Goal: Register for event/course

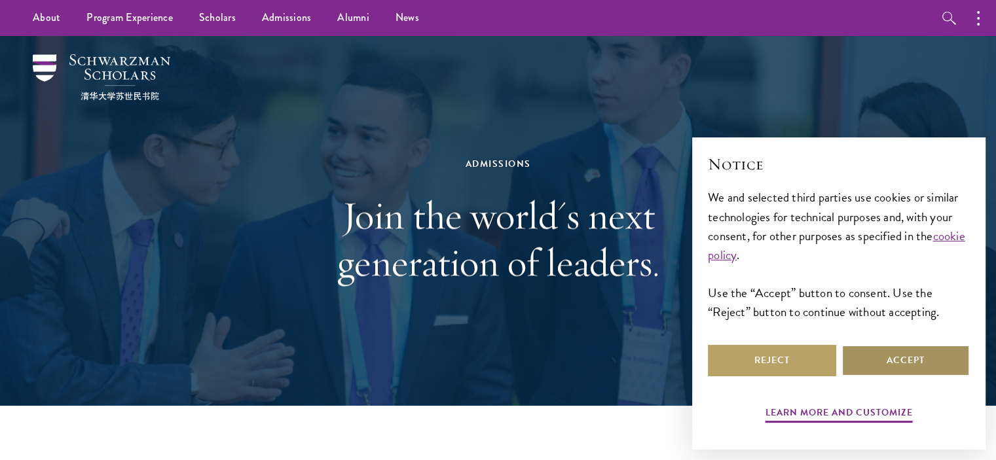
click at [948, 362] on button "Accept" at bounding box center [906, 360] width 128 height 31
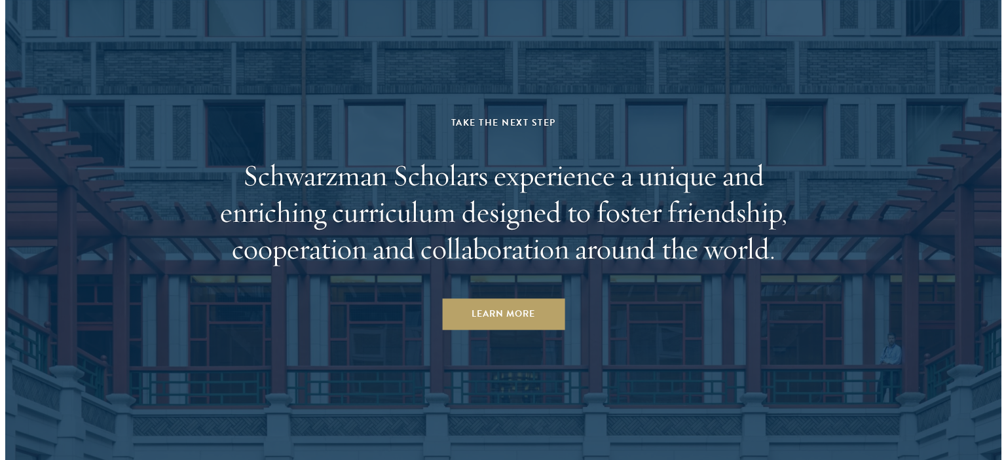
scroll to position [6498, 0]
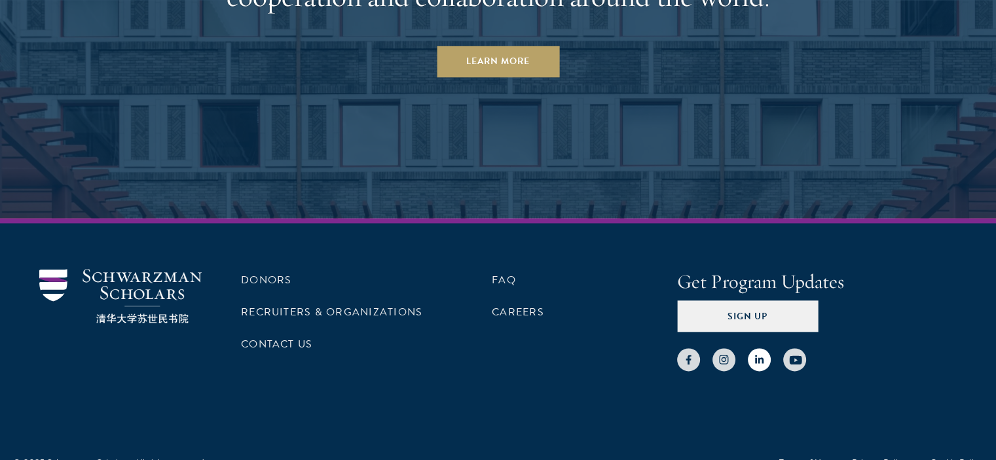
click at [755, 355] on use at bounding box center [759, 359] width 9 height 9
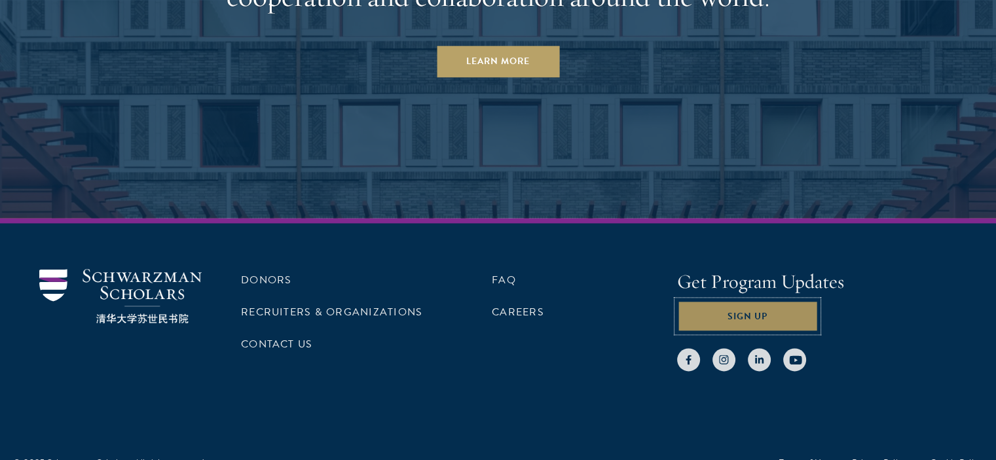
click at [751, 301] on button "Sign Up" at bounding box center [747, 316] width 141 height 31
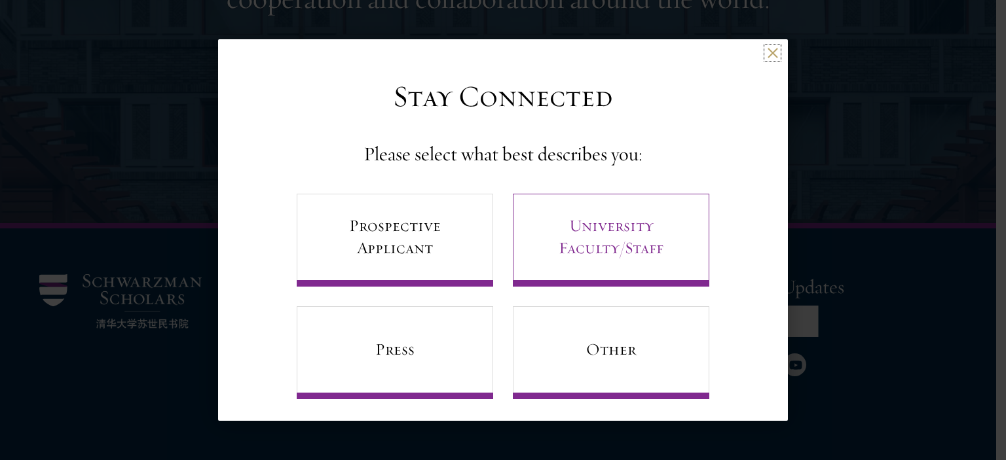
scroll to position [7, 0]
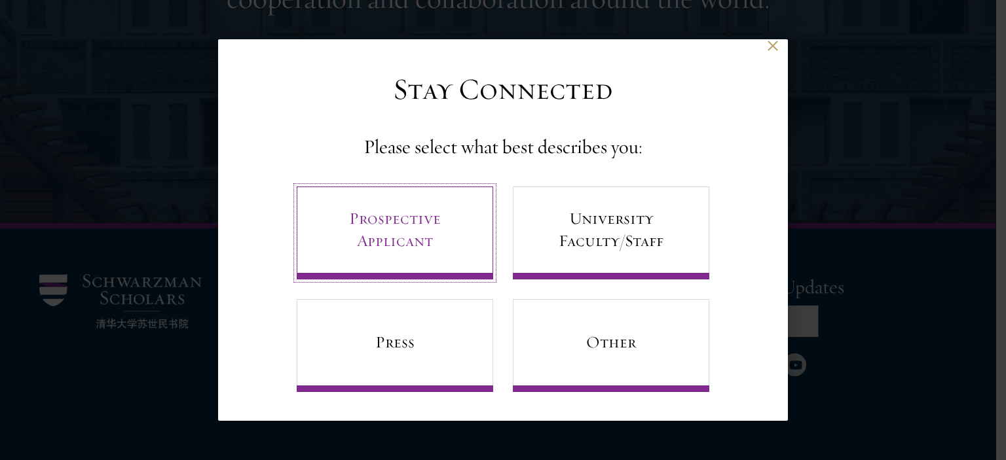
click at [433, 225] on link "Prospective Applicant" at bounding box center [395, 233] width 196 height 93
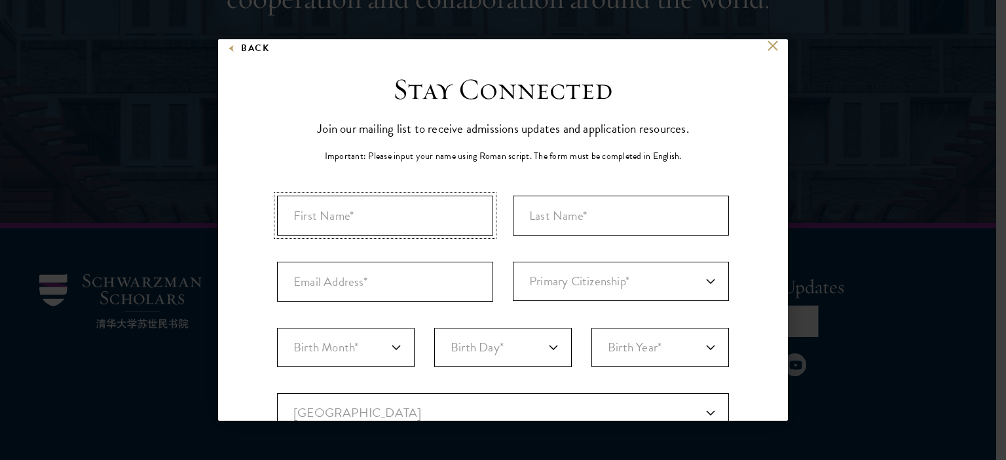
click at [433, 225] on input "First Name*" at bounding box center [385, 216] width 216 height 40
type input "Fida Hussain"
type input "Awan"
type input "fidahussainawanofficial@gmail.com"
select select "PK"
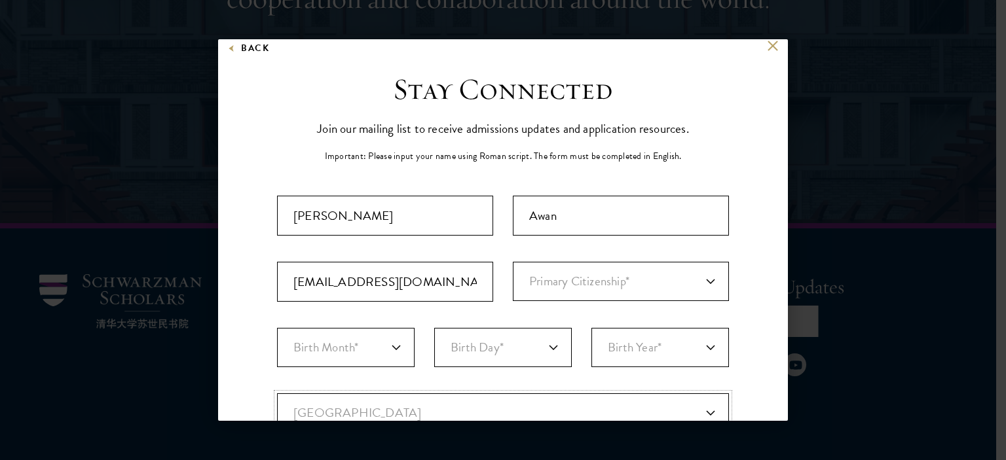
type input "Lahore"
select select
click at [595, 281] on select "Primary Citizenship* Afghanistan Aland Islands Albania Algeria Andorra Angola A…" at bounding box center [621, 281] width 216 height 39
select select "PK"
click at [513, 262] on select "Primary Citizenship* Afghanistan Aland Islands Albania Algeria Andorra Angola A…" at bounding box center [621, 281] width 216 height 39
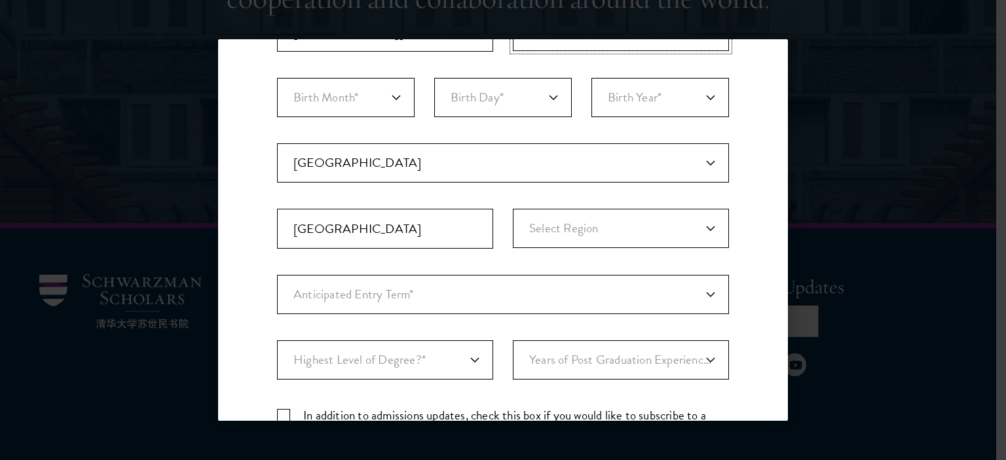
scroll to position [261, 0]
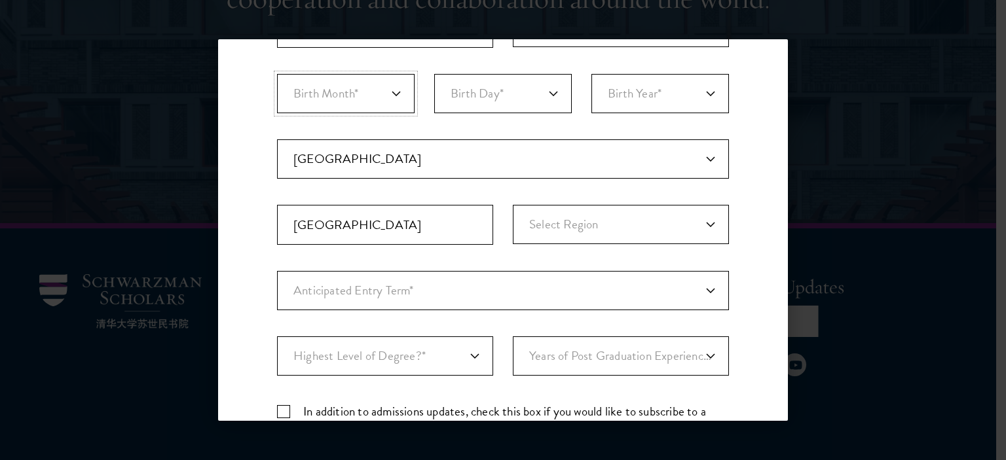
click at [351, 88] on select "Birth Month* January February March April May June July August September Octobe…" at bounding box center [346, 93] width 138 height 39
select select "03"
click at [277, 74] on select "Birth Month* January February March April May June July August September Octobe…" at bounding box center [346, 93] width 138 height 39
click at [494, 95] on select "Birth Day* 1 2 3 4 5 6 7 8 9 10 11 12 13 14 15 16 17 18 19 20 21 22 23 24 25 26…" at bounding box center [503, 93] width 138 height 39
select select "26"
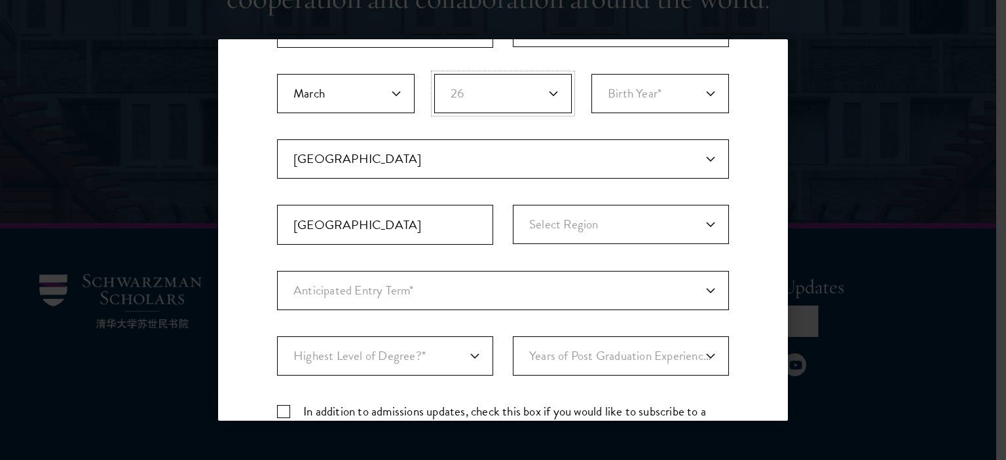
click at [434, 74] on select "Birth Day* 1 2 3 4 5 6 7 8 9 10 11 12 13 14 15 16 17 18 19 20 21 22 23 24 25 26…" at bounding box center [503, 93] width 138 height 39
click at [647, 96] on select "Birth Year* 2025 2024 2023 2022 2021 2020 2019 2018 2017 2016 2015 2014 2013 20…" at bounding box center [660, 93] width 138 height 39
select select "2004"
click at [591, 74] on select "Birth Year* 2025 2024 2023 2022 2021 2020 2019 2018 2017 2016 2015 2014 2013 20…" at bounding box center [660, 93] width 138 height 39
click at [615, 219] on select "Select Region Azad Kashmir Balochistan Federally Administered Tribal... Gilgit-…" at bounding box center [621, 224] width 216 height 39
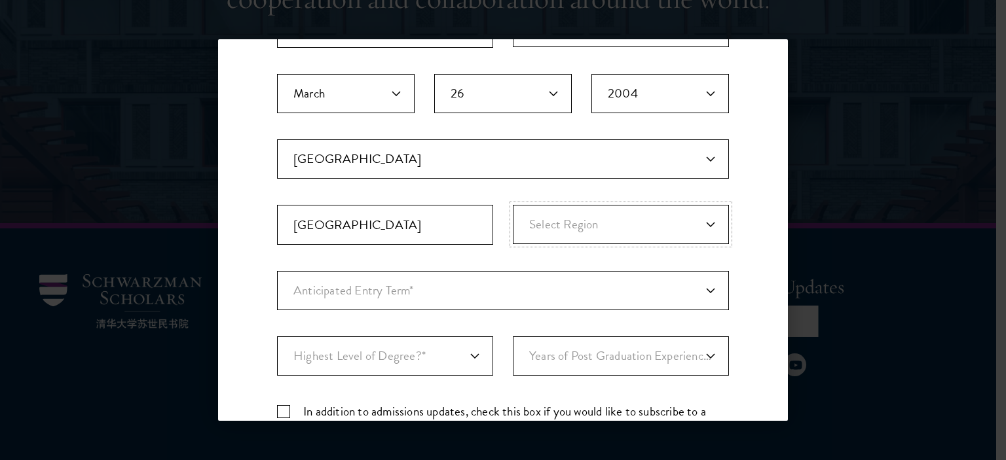
select select "Punjab"
click at [513, 205] on select "Select Region Azad Kashmir Balochistan Federally Administered Tribal... Gilgit-…" at bounding box center [621, 224] width 216 height 39
click at [565, 301] on select "Anticipated Entry Term* August 2026 (Application opens April 2025) Just Explori…" at bounding box center [503, 290] width 452 height 39
select select "e64b8ab3-eabb-4867-96d5-7e6b4840665f"
click at [277, 271] on select "Anticipated Entry Term* August 2026 (Application opens April 2025) Just Explori…" at bounding box center [503, 290] width 452 height 39
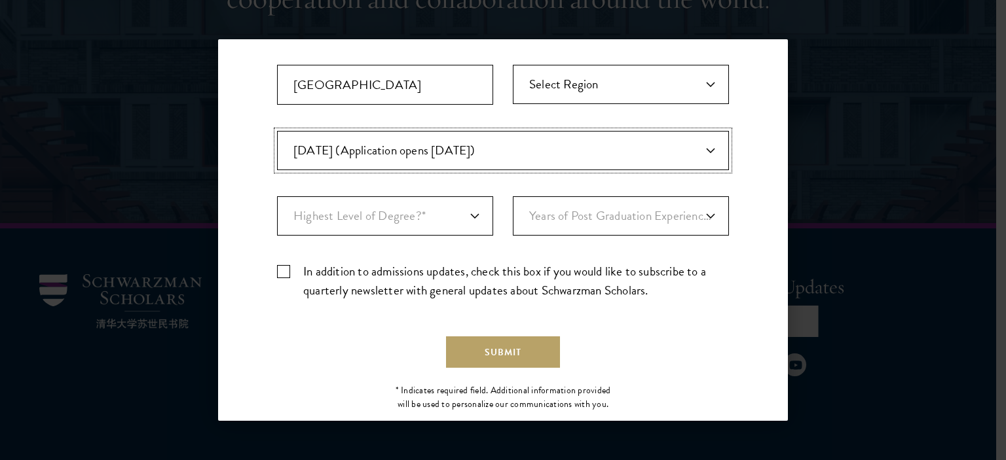
scroll to position [403, 0]
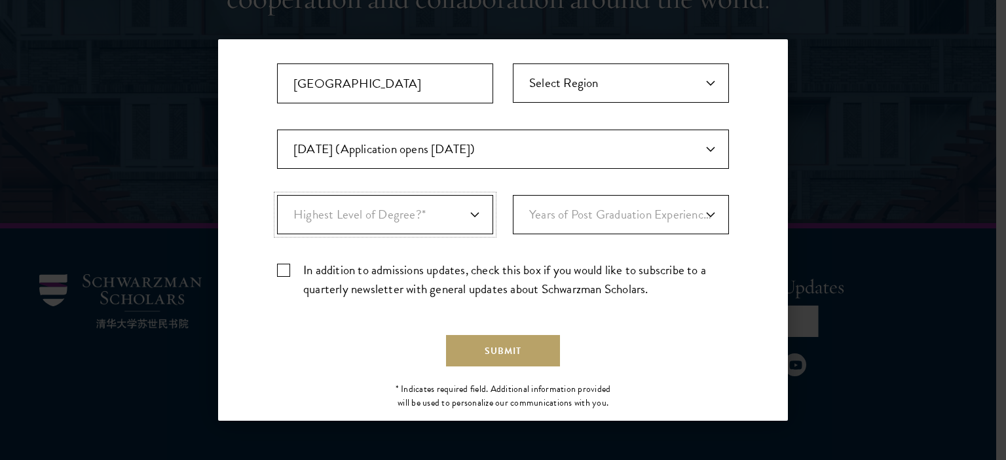
click at [433, 215] on select "Highest Level of Degree?* PHD Bachelor's Master's Current Undergraduate Student" at bounding box center [385, 214] width 216 height 39
select select "baef124f-e103-44b1-8ca6-5d0669438e44"
click at [277, 195] on select "Highest Level of Degree?* PHD Bachelor's Master's Current Undergraduate Student" at bounding box center [385, 214] width 216 height 39
click at [557, 206] on select "Years of Post Graduation Experience?* 1 2 3 4 5 6 7 8 9 10" at bounding box center [621, 214] width 216 height 39
select select "1"
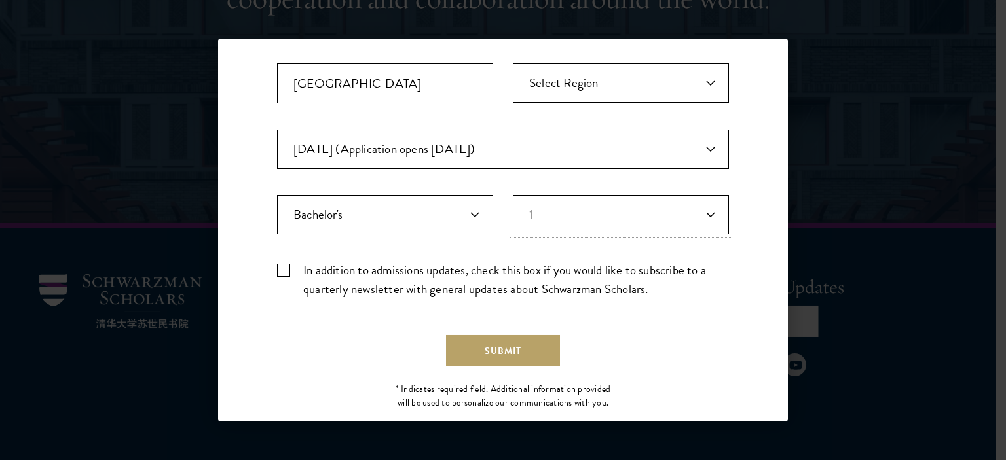
click at [513, 195] on select "Years of Post Graduation Experience?* 1 2 3 4 5 6 7 8 9 10" at bounding box center [621, 214] width 216 height 39
click at [333, 272] on label "In addition to admissions updates, check this box if you would like to subscrib…" at bounding box center [503, 280] width 452 height 38
click at [333, 269] on input "In addition to admissions updates, check this box if you would like to subscrib…" at bounding box center [503, 265] width 452 height 9
checkbox input "true"
click at [479, 346] on button "Submit" at bounding box center [503, 350] width 114 height 31
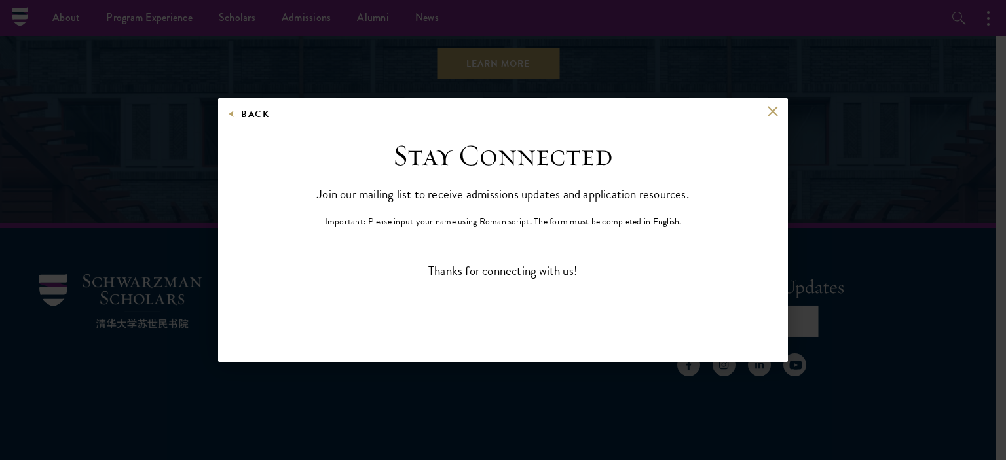
scroll to position [0, 0]
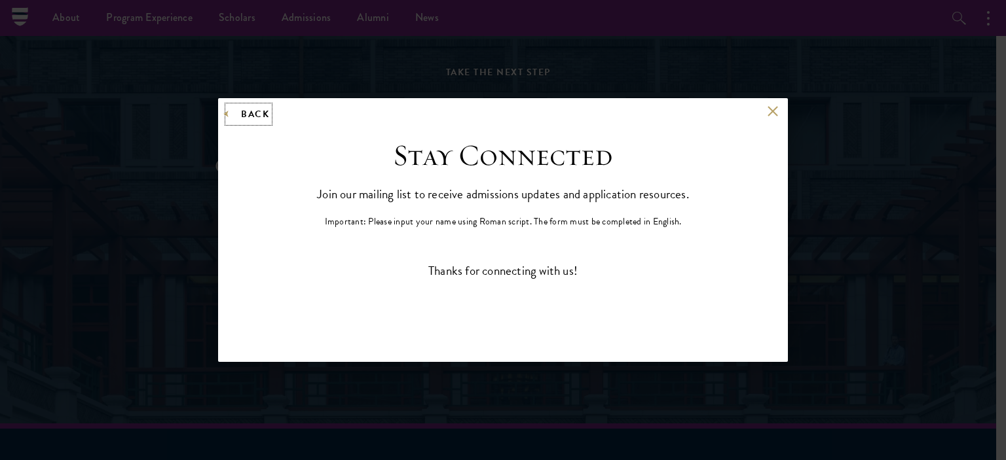
click at [240, 113] on button "Back" at bounding box center [248, 114] width 41 height 16
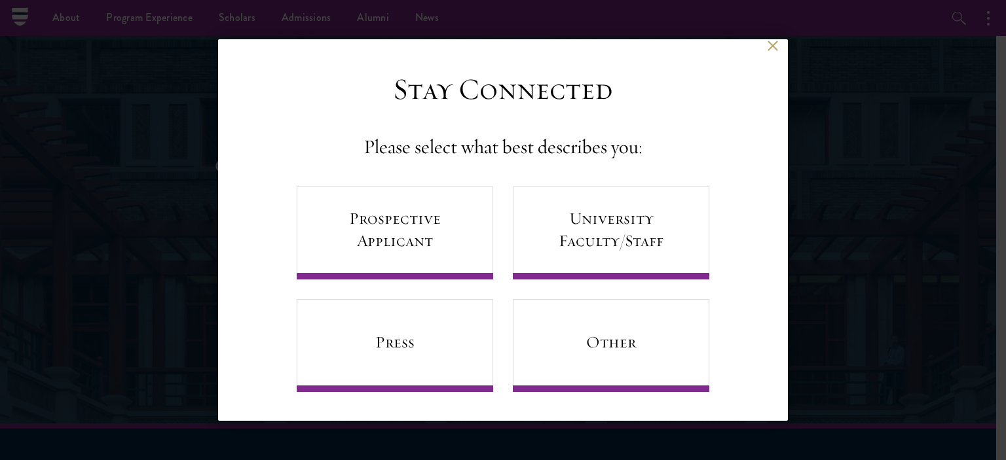
scroll to position [7, 0]
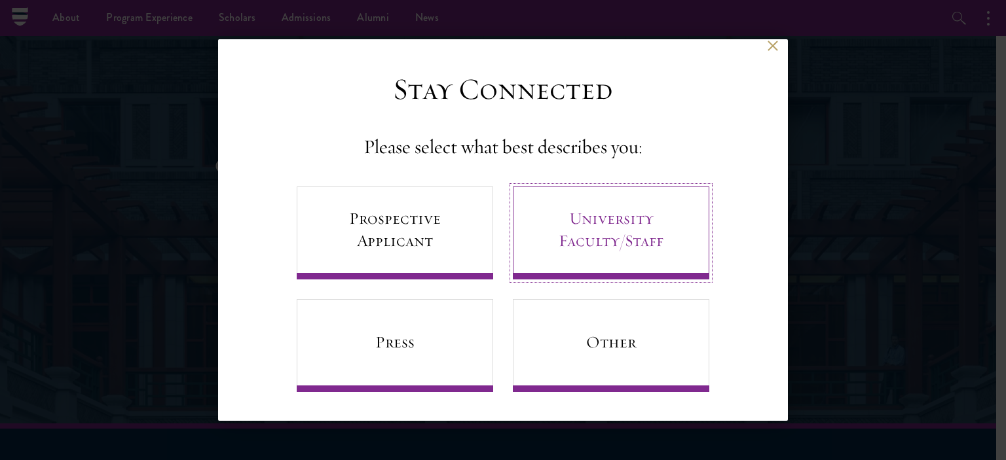
click at [605, 234] on link "University Faculty/Staff" at bounding box center [611, 233] width 196 height 93
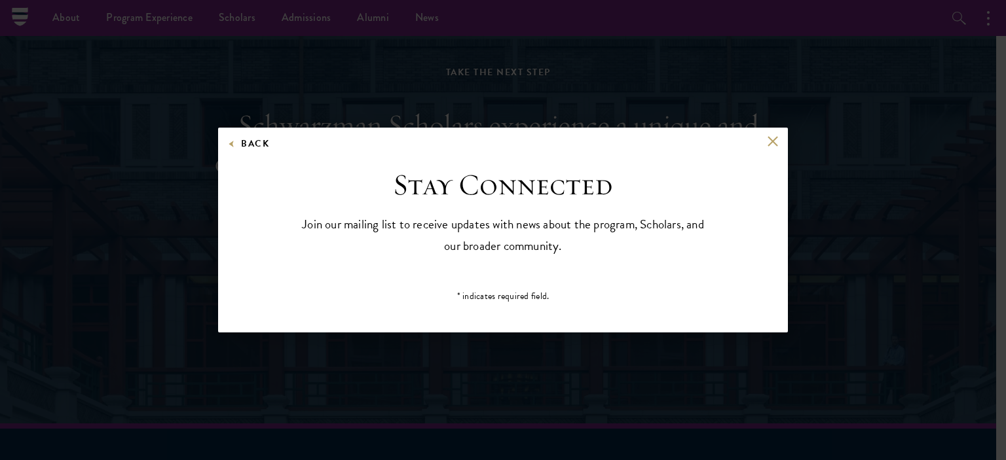
scroll to position [0, 0]
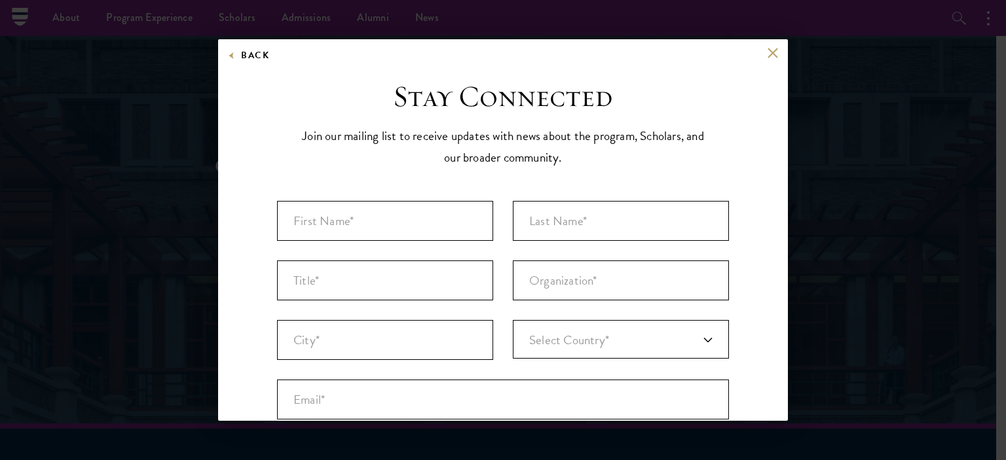
click at [760, 46] on div "Back Stay Connected Please select what best describes you: Prospective Applican…" at bounding box center [503, 230] width 570 height 382
click at [767, 52] on button at bounding box center [772, 52] width 11 height 11
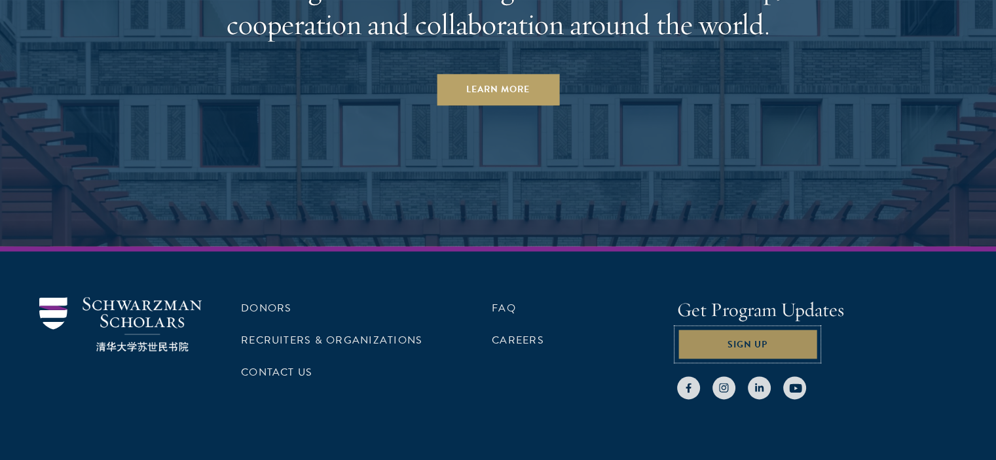
scroll to position [6498, 0]
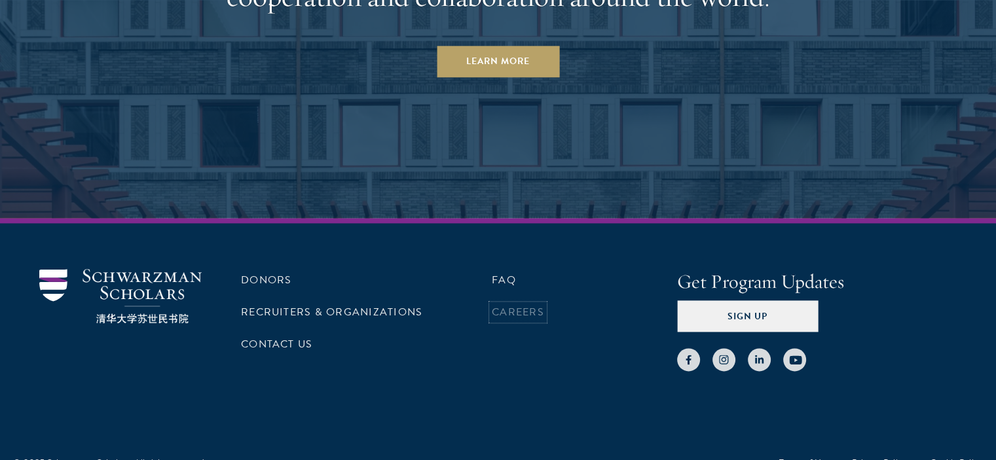
click at [524, 305] on link "Careers" at bounding box center [518, 313] width 52 height 16
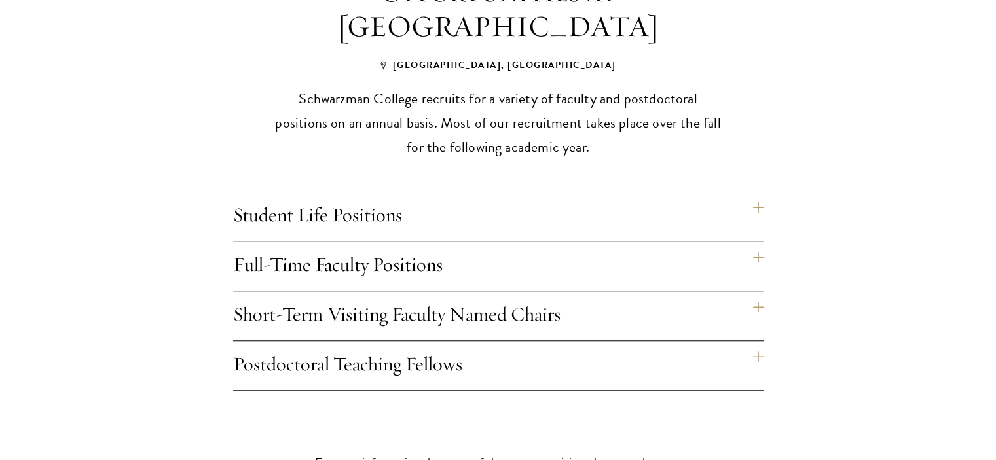
scroll to position [1026, 0]
click at [755, 191] on h4 "Student Life Positions" at bounding box center [498, 215] width 530 height 49
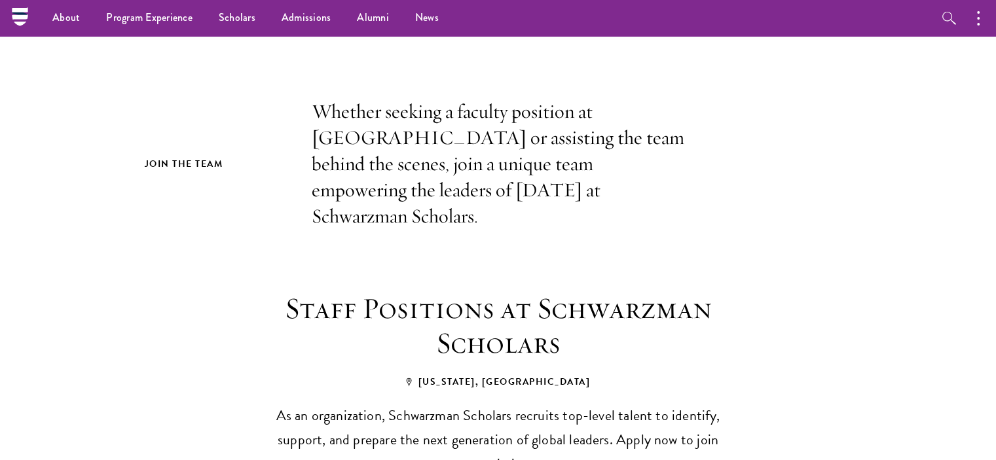
scroll to position [0, 0]
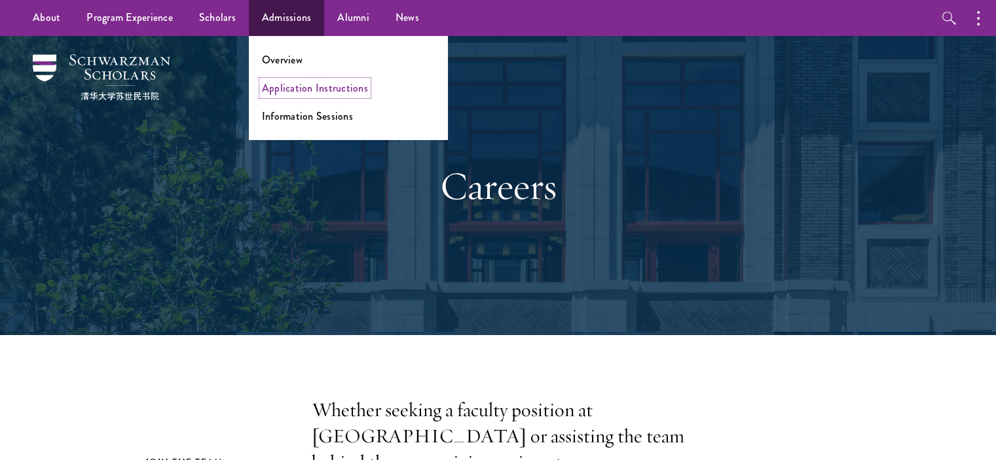
click at [309, 82] on link "Application Instructions" at bounding box center [315, 88] width 106 height 15
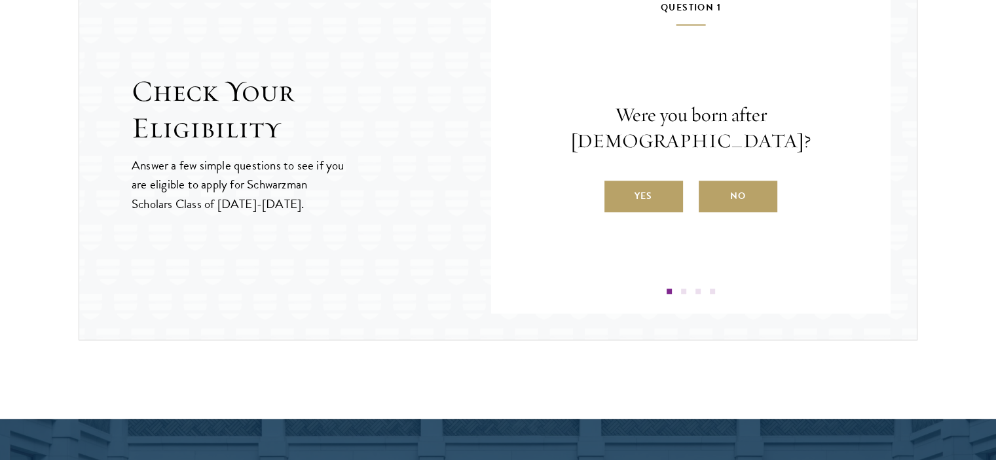
scroll to position [1438, 0]
click at [626, 185] on label "Yes" at bounding box center [643, 196] width 79 height 31
click at [616, 185] on input "Yes" at bounding box center [610, 188] width 12 height 12
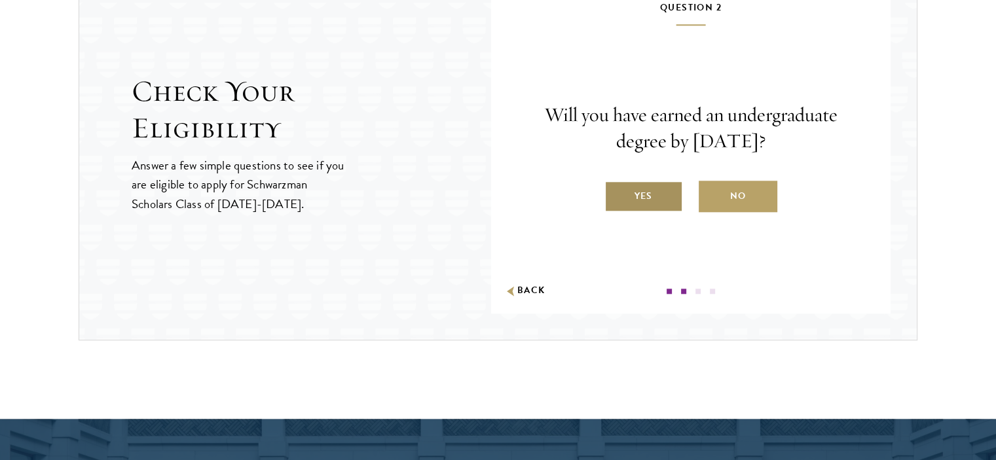
click at [639, 188] on label "Yes" at bounding box center [643, 196] width 79 height 31
click at [616, 188] on input "Yes" at bounding box center [610, 188] width 12 height 12
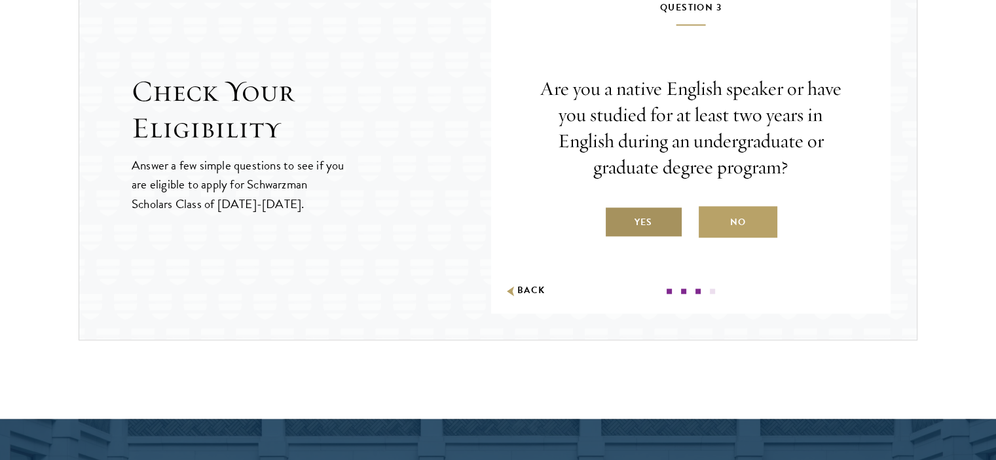
click at [644, 219] on label "Yes" at bounding box center [643, 221] width 79 height 31
click at [616, 219] on input "Yes" at bounding box center [610, 214] width 12 height 12
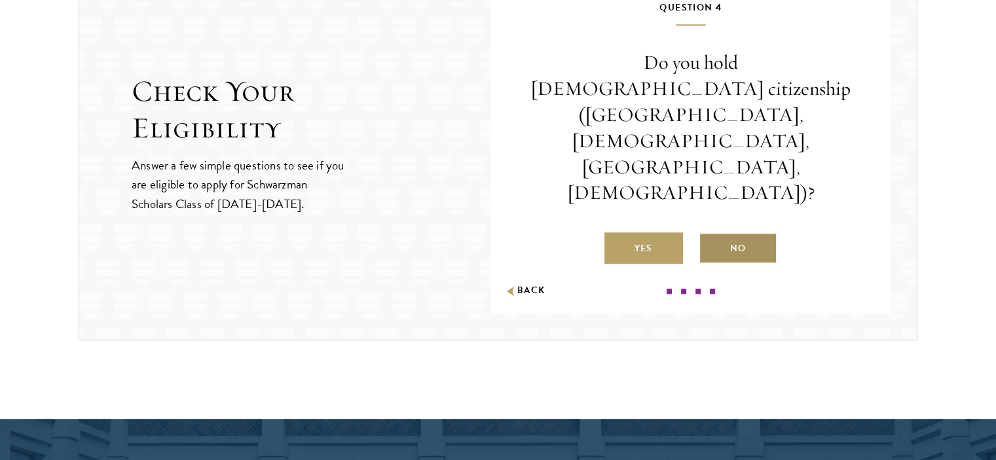
click at [727, 232] on label "No" at bounding box center [738, 247] width 79 height 31
click at [711, 234] on input "No" at bounding box center [705, 240] width 12 height 12
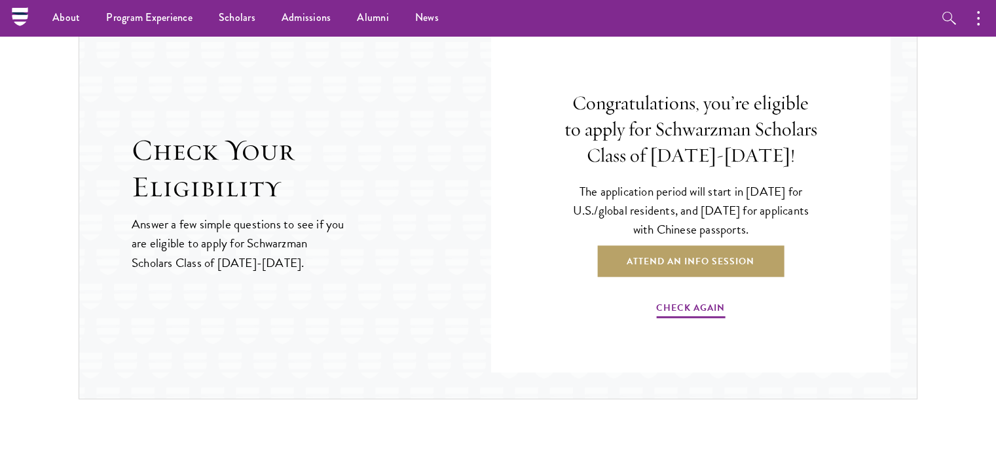
scroll to position [1374, 0]
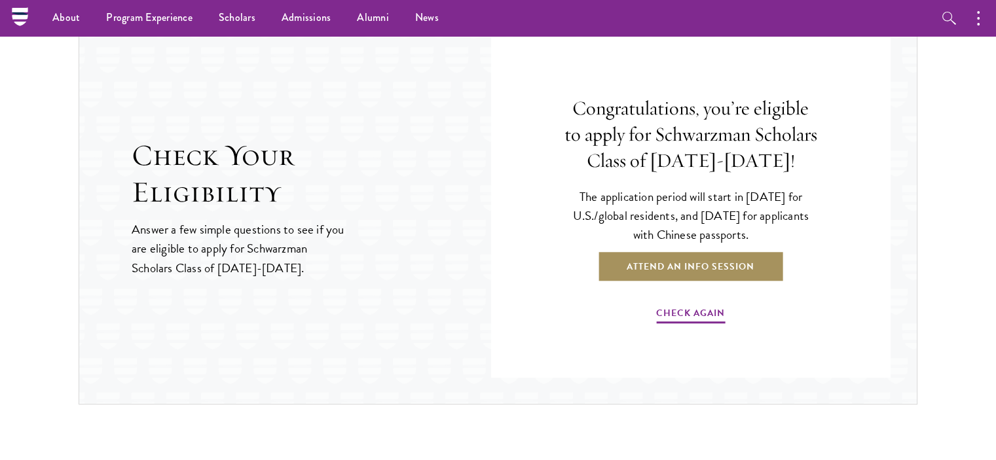
click at [697, 263] on link "Attend an Info Session" at bounding box center [690, 266] width 187 height 31
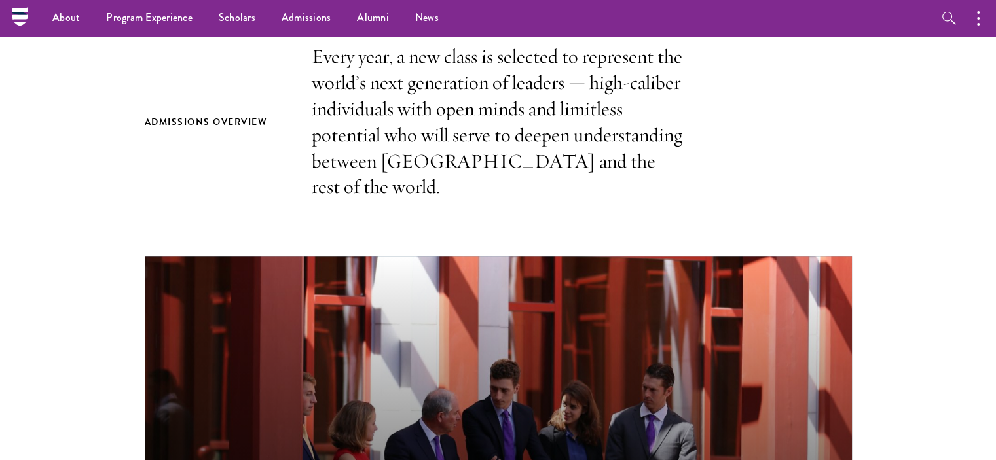
scroll to position [397, 0]
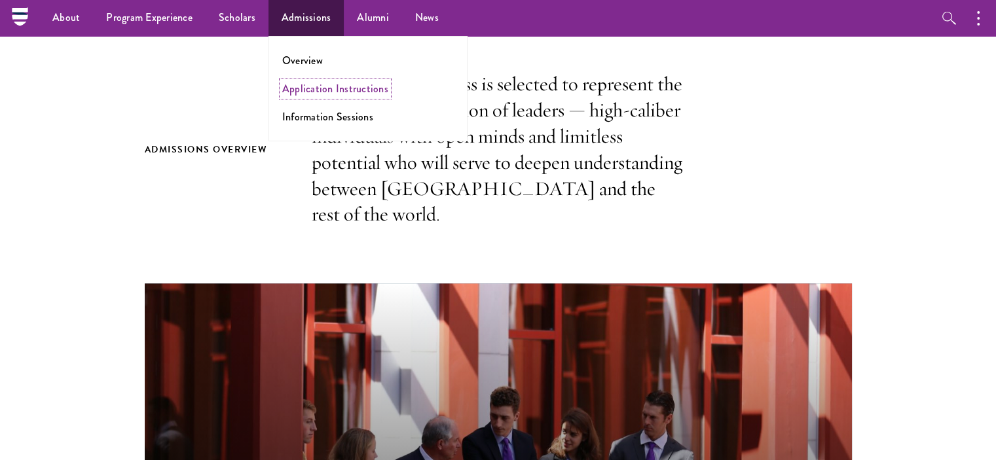
click at [314, 85] on link "Application Instructions" at bounding box center [335, 88] width 106 height 15
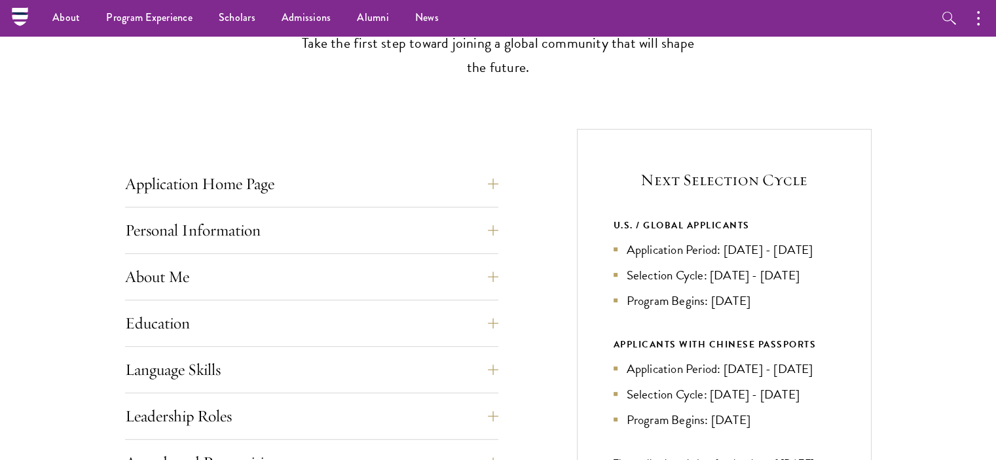
scroll to position [396, 0]
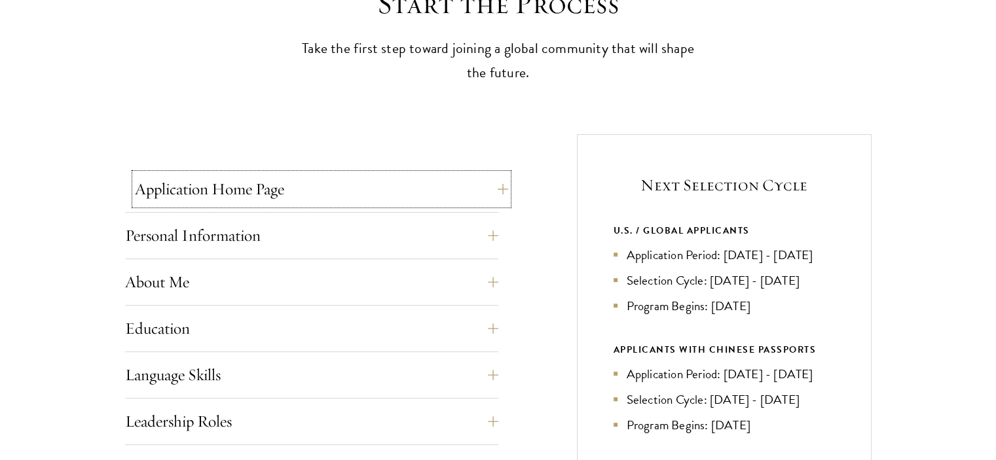
click at [422, 190] on button "Application Home Page" at bounding box center [321, 189] width 373 height 31
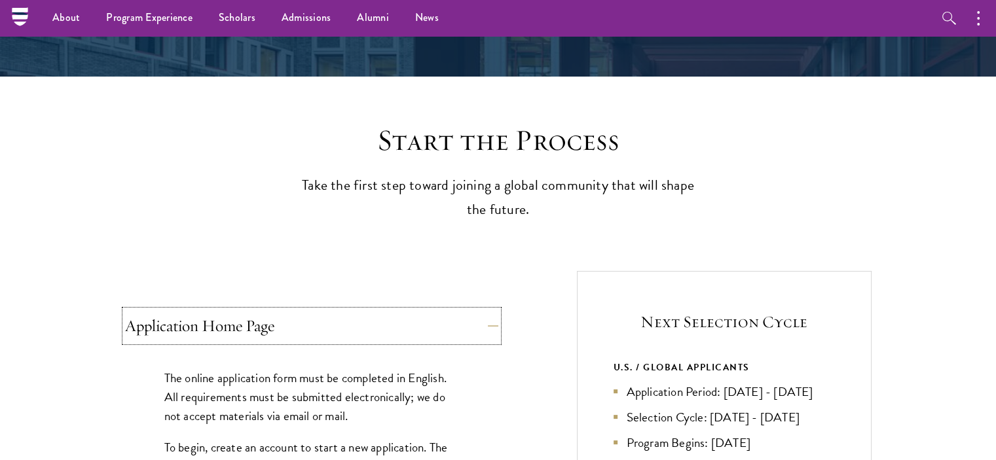
scroll to position [0, 0]
